Goal: Task Accomplishment & Management: Manage account settings

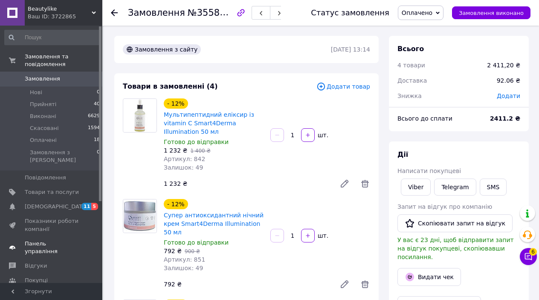
click at [12, 237] on link "Панель управління" at bounding box center [52, 248] width 105 height 22
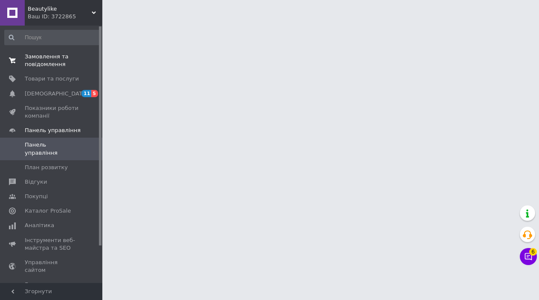
click at [22, 50] on link "Замовлення та повідомлення 0 0" at bounding box center [52, 60] width 105 height 22
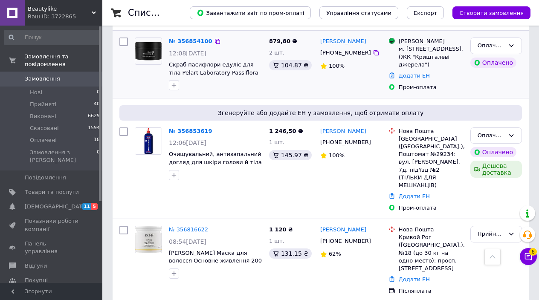
scroll to position [278, 0]
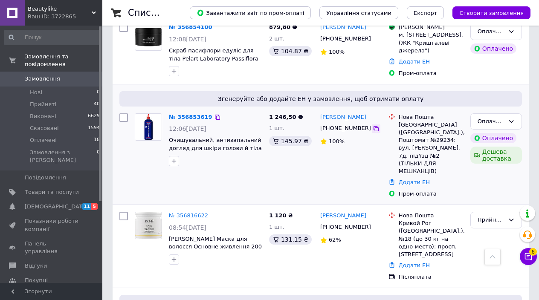
click at [374, 126] on icon at bounding box center [376, 128] width 5 height 5
drag, startPoint x: 314, startPoint y: 294, endPoint x: 191, endPoint y: 110, distance: 220.9
click at [191, 110] on div "№ 356853619 12:06[DATE] Очищувальний, антизапальний догляд для шкіри голови й т…" at bounding box center [321, 155] width 410 height 91
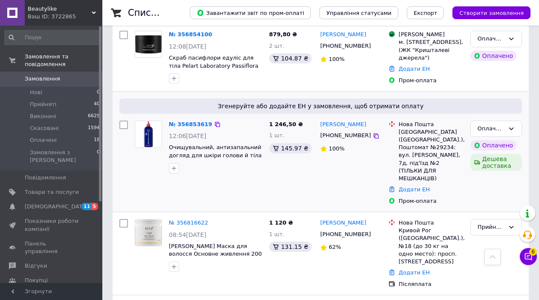
scroll to position [273, 0]
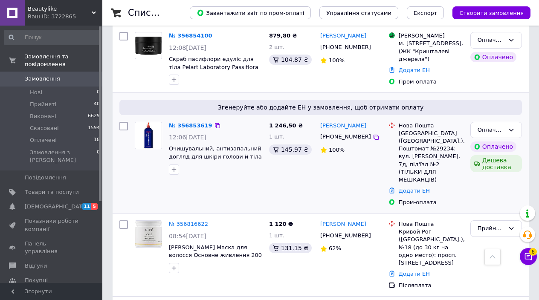
click at [180, 122] on link "№ 356853619" at bounding box center [191, 125] width 44 height 6
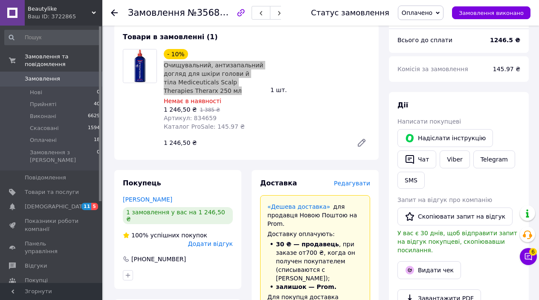
drag, startPoint x: 191, startPoint y: 110, endPoint x: 163, endPoint y: 67, distance: 51.0
click at [163, 67] on div "Очищувальний, антизапальний догляд для шкіри голови й тіла Mediceuticals Scalp …" at bounding box center [214, 78] width 102 height 36
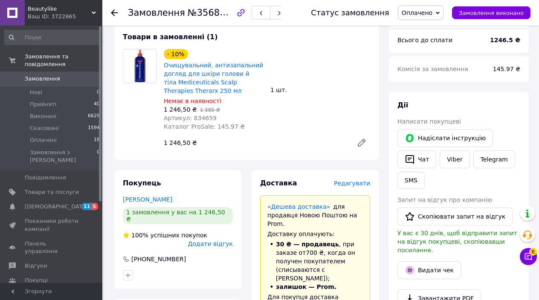
click at [267, 86] on div "1 шт." at bounding box center [320, 90] width 107 height 12
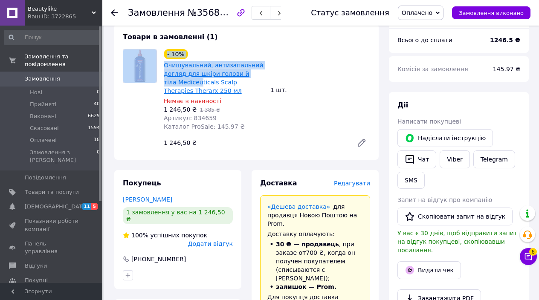
drag, startPoint x: 160, startPoint y: 80, endPoint x: 188, endPoint y: 79, distance: 27.7
click at [188, 79] on div "- 10% Очищувальний, антизапальний догляд для шкіри голови й тіла Mediceuticals …" at bounding box center [246, 100] width 254 height 102
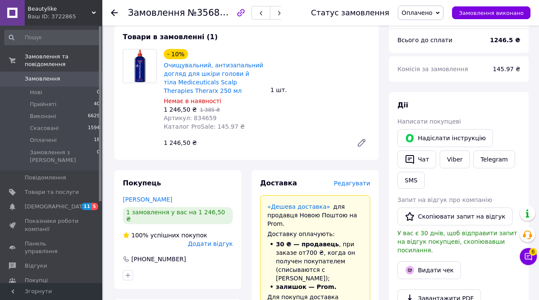
drag, startPoint x: 274, startPoint y: 111, endPoint x: 177, endPoint y: 107, distance: 97.4
click at [274, 111] on div "- 10% Очищувальний, антизапальний догляд для шкіри голови й тіла Mediceuticals …" at bounding box center [266, 100] width 213 height 106
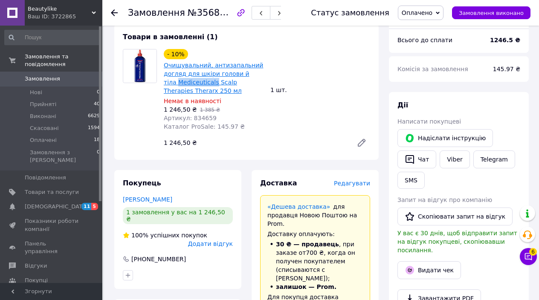
drag, startPoint x: 163, startPoint y: 81, endPoint x: 201, endPoint y: 81, distance: 38.4
click at [201, 81] on div "- 10% Очищувальний, антизапальний догляд для шкіри голови й тіла Mediceuticals …" at bounding box center [213, 89] width 107 height 85
copy link "Mediceuticals"
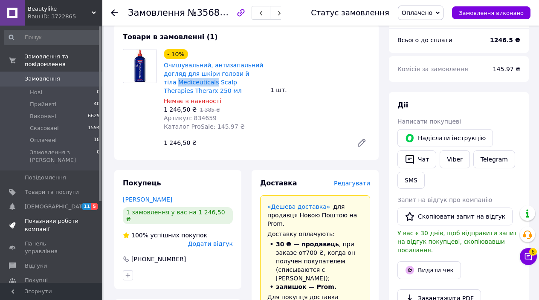
click at [34, 218] on span "Показники роботи компанії" at bounding box center [52, 225] width 54 height 15
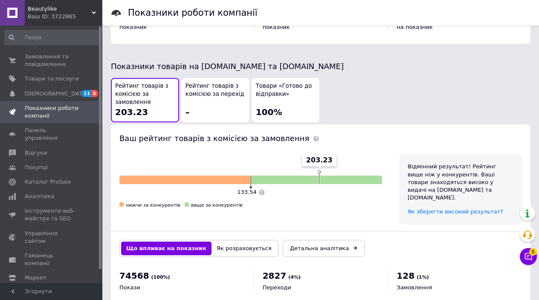
scroll to position [464, 0]
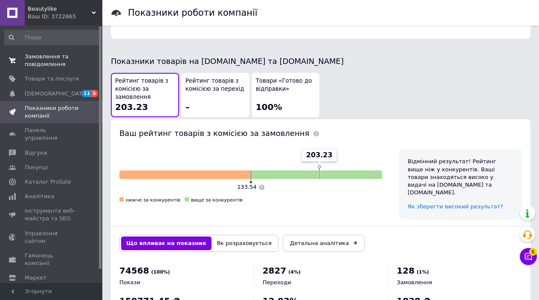
click at [59, 69] on link "Замовлення та повідомлення 0 0" at bounding box center [52, 60] width 105 height 22
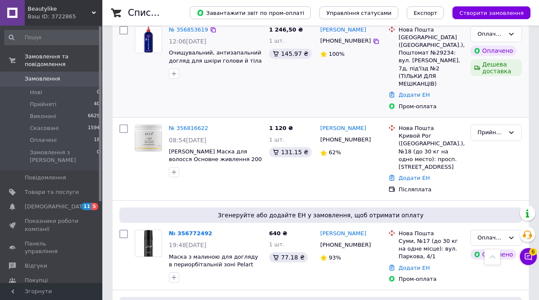
scroll to position [344, 0]
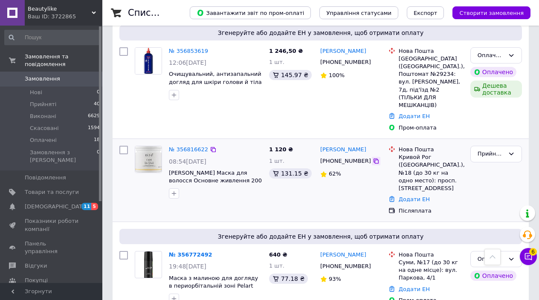
click at [374, 159] on icon at bounding box center [376, 161] width 5 height 5
click at [183, 146] on link "№ 356816622" at bounding box center [188, 149] width 39 height 6
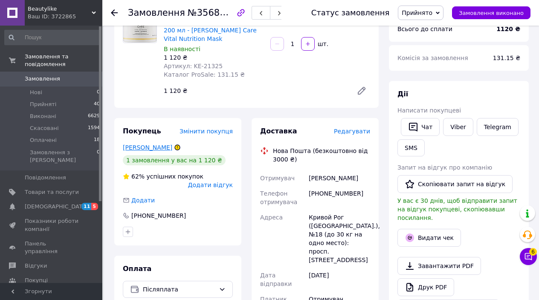
click at [167, 144] on link "[PERSON_NAME]" at bounding box center [147, 147] width 49 height 7
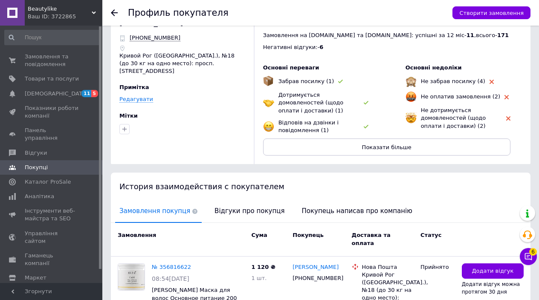
scroll to position [36, 0]
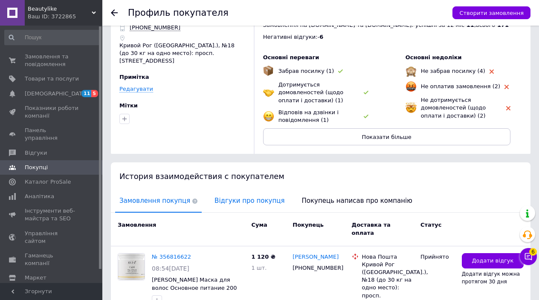
click at [230, 206] on span "Відгуки про покупця" at bounding box center [249, 201] width 79 height 22
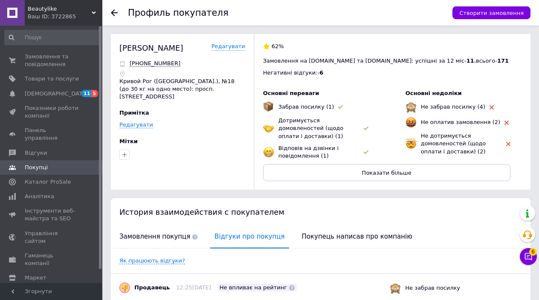
scroll to position [0, 0]
click at [118, 6] on div at bounding box center [119, 13] width 17 height 26
click at [118, 10] on div at bounding box center [119, 13] width 17 height 26
click at [118, 12] on div at bounding box center [119, 13] width 17 height 26
click at [113, 11] on use at bounding box center [114, 12] width 7 height 7
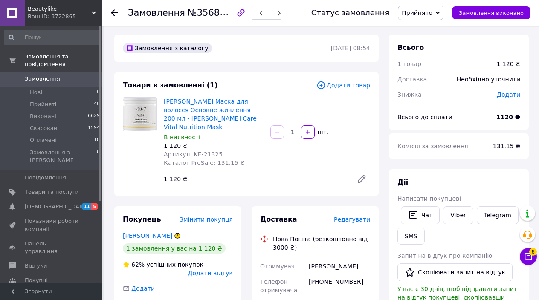
scroll to position [0, 0]
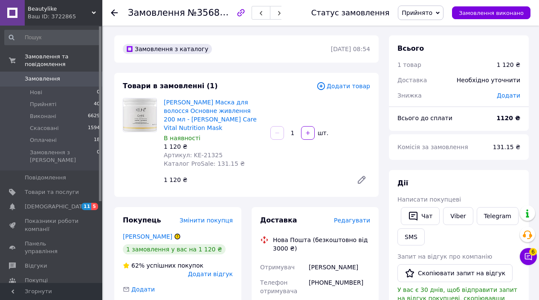
click at [111, 15] on icon at bounding box center [114, 12] width 7 height 7
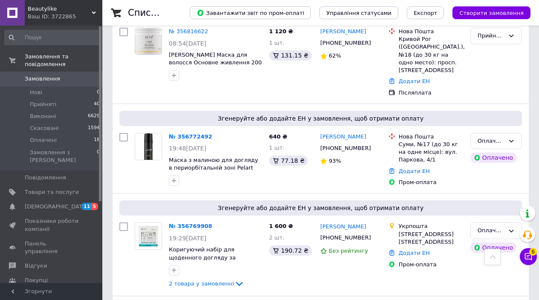
scroll to position [465, 0]
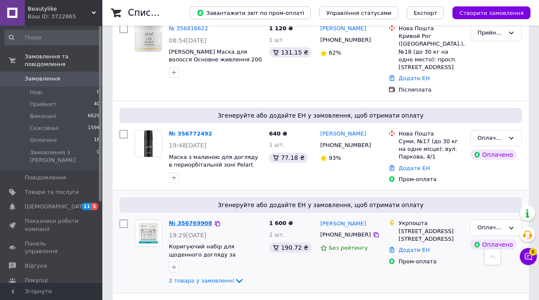
click at [191, 220] on link "№ 356769908" at bounding box center [191, 223] width 44 height 6
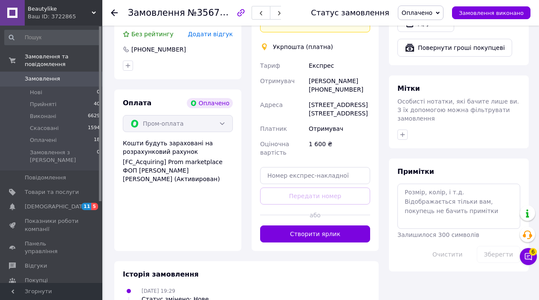
scroll to position [388, 0]
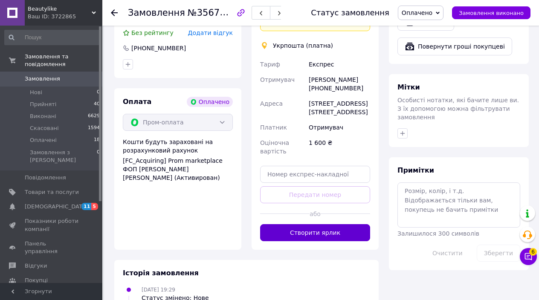
click at [291, 224] on button "Створити ярлик" at bounding box center [315, 232] width 110 height 17
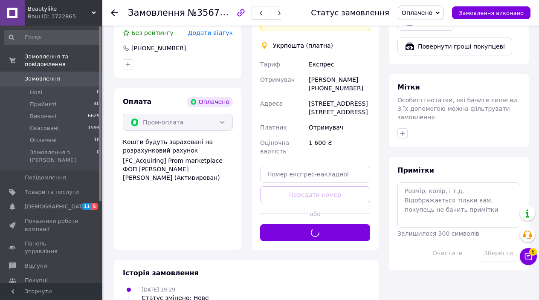
scroll to position [372, 0]
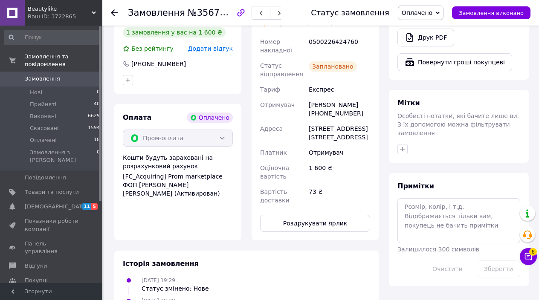
click at [111, 12] on icon at bounding box center [114, 12] width 7 height 7
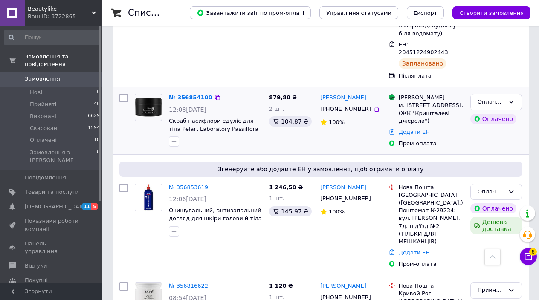
scroll to position [208, 0]
click at [194, 93] on div "№ 356854100" at bounding box center [190, 98] width 45 height 10
click at [200, 94] on link "№ 356854100" at bounding box center [191, 97] width 44 height 6
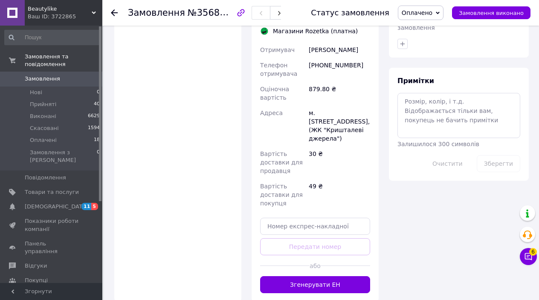
scroll to position [491, 0]
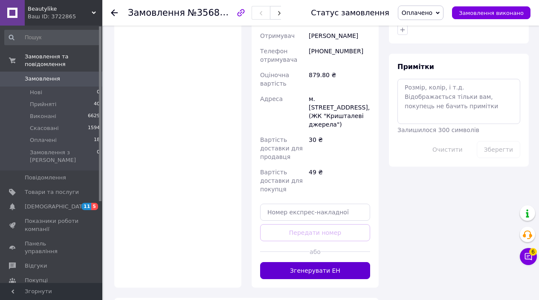
click at [309, 262] on button "Згенерувати ЕН" at bounding box center [315, 270] width 110 height 17
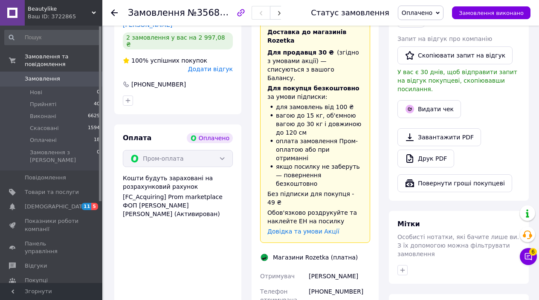
scroll to position [91, 0]
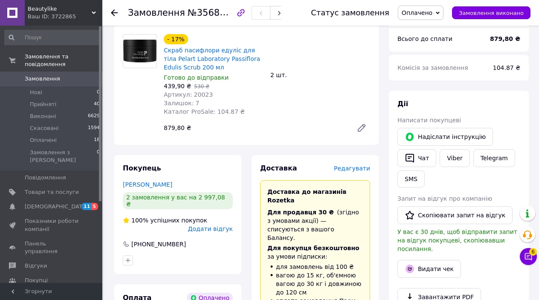
click at [116, 15] on icon at bounding box center [114, 12] width 7 height 7
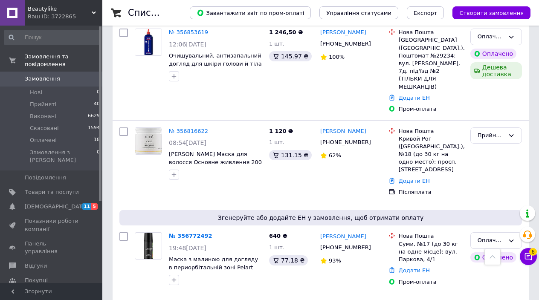
scroll to position [391, 0]
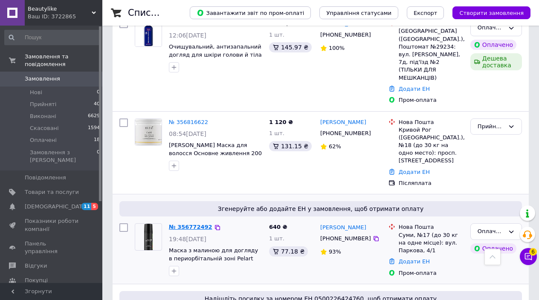
click at [188, 224] on link "№ 356772492" at bounding box center [191, 227] width 44 height 6
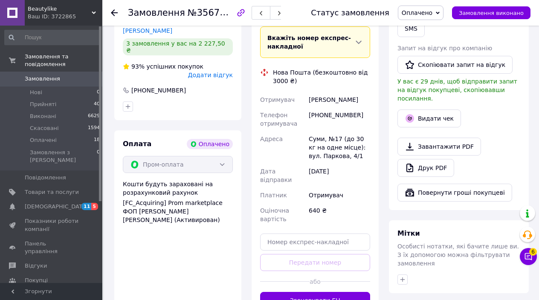
scroll to position [261, 0]
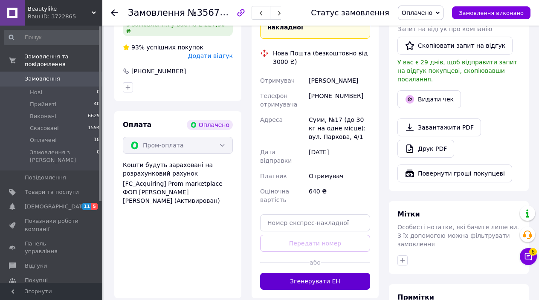
click at [311, 280] on button "Згенерувати ЕН" at bounding box center [315, 281] width 110 height 17
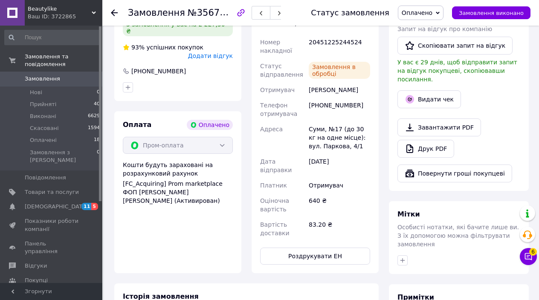
click at [113, 16] on div at bounding box center [114, 13] width 7 height 9
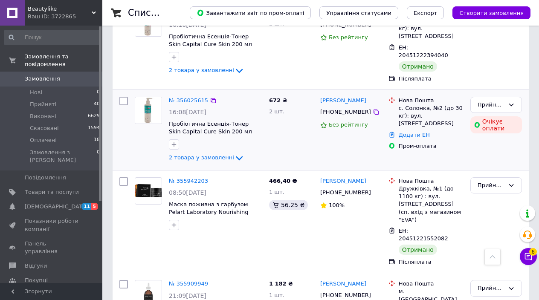
scroll to position [3648, 0]
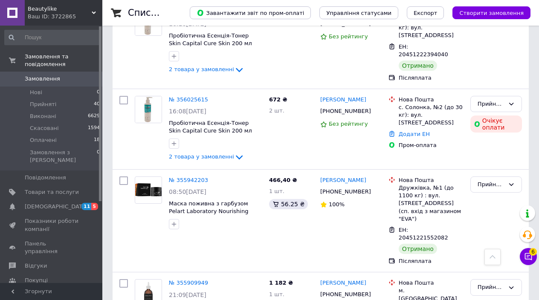
click at [26, 203] on span "[DEMOGRAPHIC_DATA]" at bounding box center [56, 207] width 63 height 8
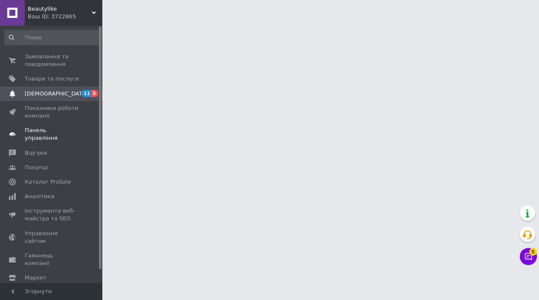
click at [67, 127] on span "Панель управління" at bounding box center [52, 134] width 54 height 15
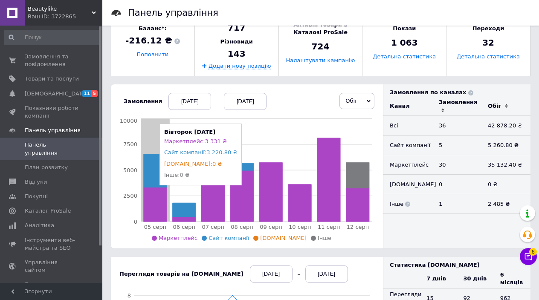
scroll to position [126, 0]
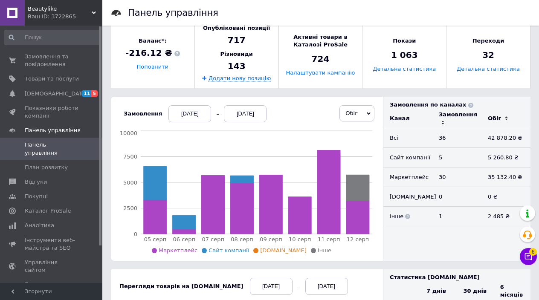
click at [191, 116] on div "[DATE]" at bounding box center [190, 113] width 43 height 17
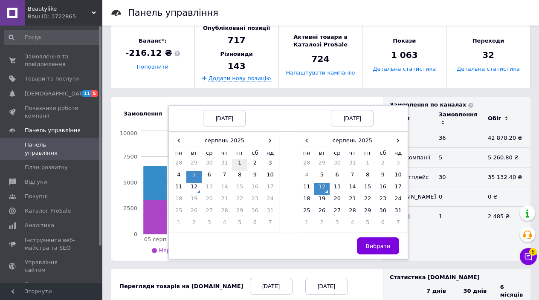
click at [240, 170] on td "1" at bounding box center [239, 165] width 15 height 12
click at [372, 246] on span "Вибрати" at bounding box center [378, 246] width 25 height 6
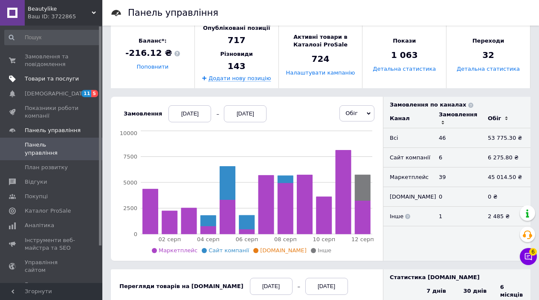
click at [53, 85] on link "Товари та послуги" at bounding box center [52, 79] width 105 height 15
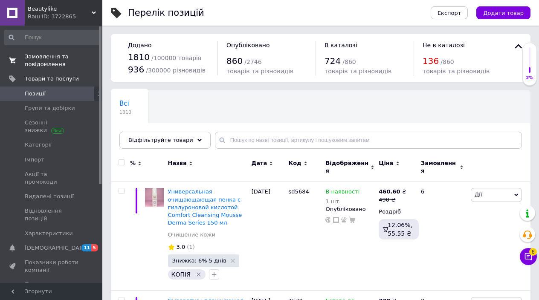
click at [81, 70] on link "Замовлення та повідомлення 0 0" at bounding box center [52, 60] width 105 height 22
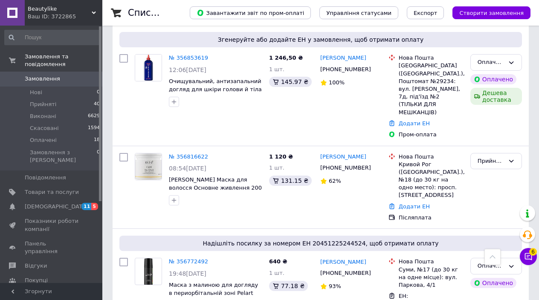
scroll to position [359, 0]
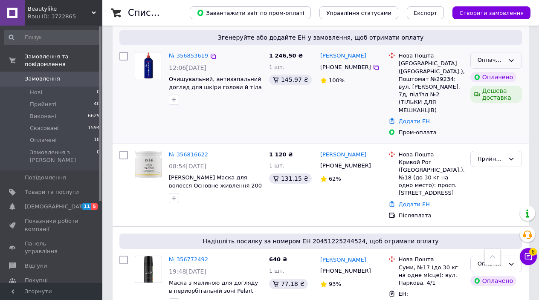
click at [512, 52] on div "Оплачено" at bounding box center [497, 60] width 52 height 17
click at [488, 102] on li "Скасовано" at bounding box center [496, 110] width 51 height 16
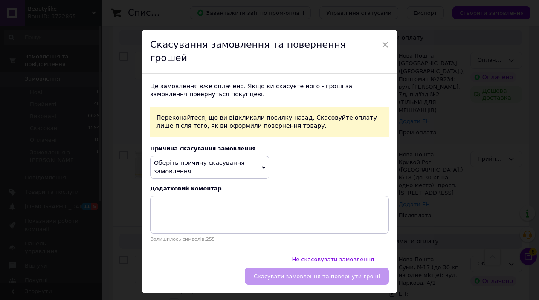
click at [169, 160] on span "Оберіть причину скасування замовлення" at bounding box center [199, 167] width 91 height 15
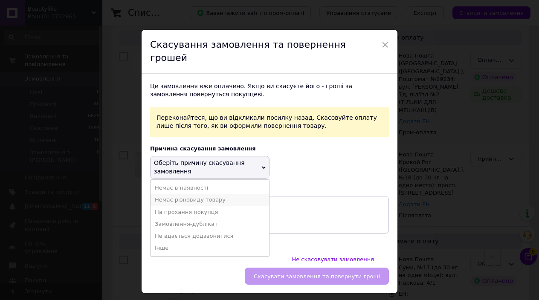
click at [196, 194] on li "Немає різновиду товару" at bounding box center [210, 200] width 119 height 12
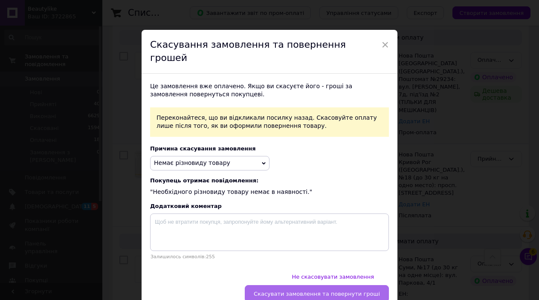
click at [293, 285] on button "Скасувати замовлення та повернути гроші" at bounding box center [317, 293] width 144 height 17
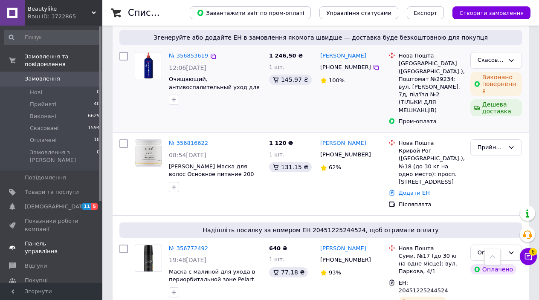
click at [66, 240] on span "Панель управління" at bounding box center [52, 247] width 54 height 15
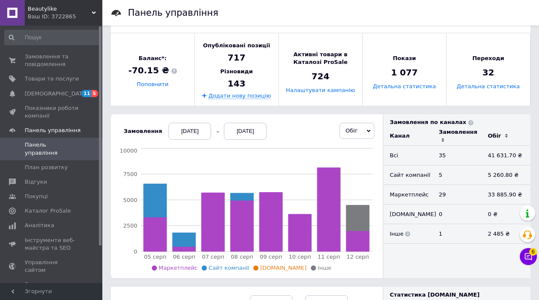
scroll to position [120, 0]
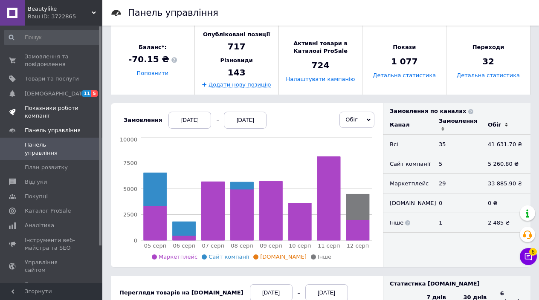
click at [68, 101] on link "Показники роботи компанії" at bounding box center [52, 112] width 105 height 22
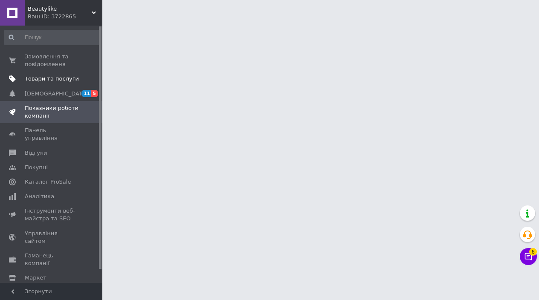
click at [67, 80] on span "Товари та послуги" at bounding box center [52, 79] width 54 height 8
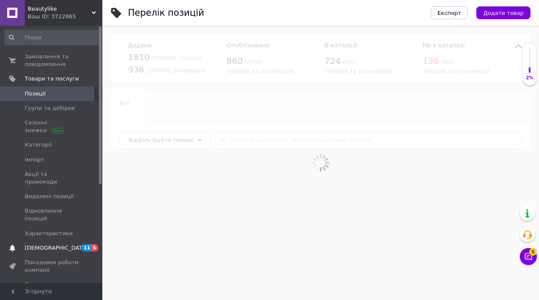
click at [48, 241] on link "[DEMOGRAPHIC_DATA] 11 5" at bounding box center [52, 248] width 105 height 15
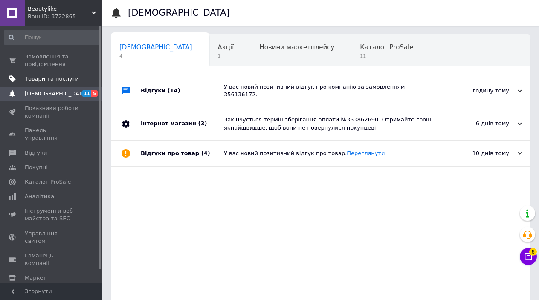
scroll to position [0, 4]
click at [81, 50] on link "Замовлення та повідомлення 0 0" at bounding box center [52, 60] width 105 height 22
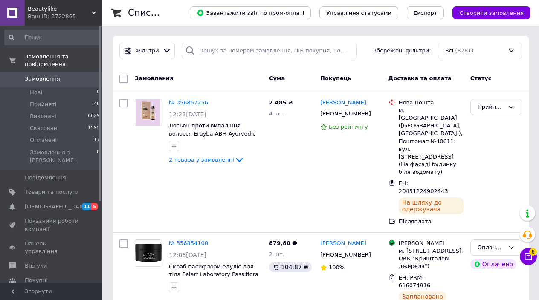
click at [23, 0] on link at bounding box center [12, 13] width 25 height 26
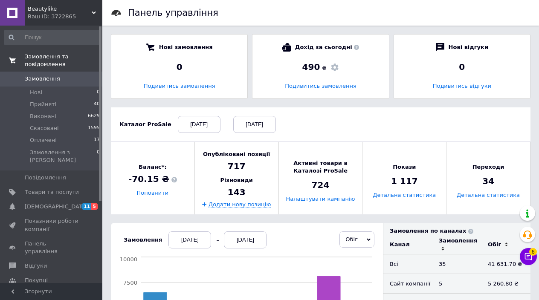
click at [54, 65] on span "Замовлення та повідомлення" at bounding box center [64, 60] width 78 height 15
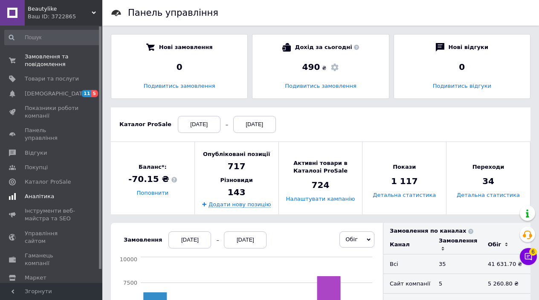
click at [37, 193] on span "Аналітика" at bounding box center [39, 197] width 29 height 8
